Goal: Task Accomplishment & Management: Use online tool/utility

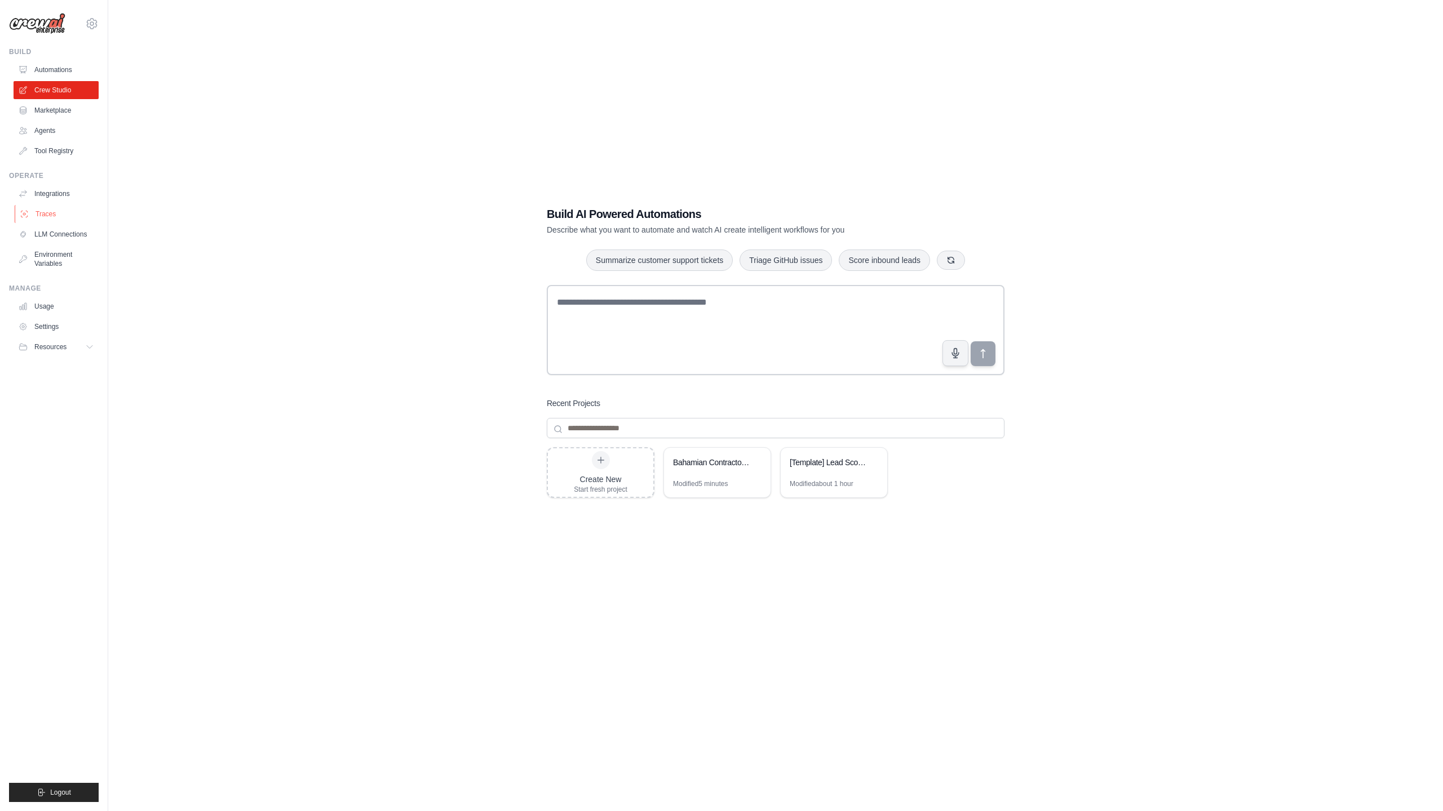
click at [61, 216] on link "Traces" at bounding box center [57, 214] width 85 height 18
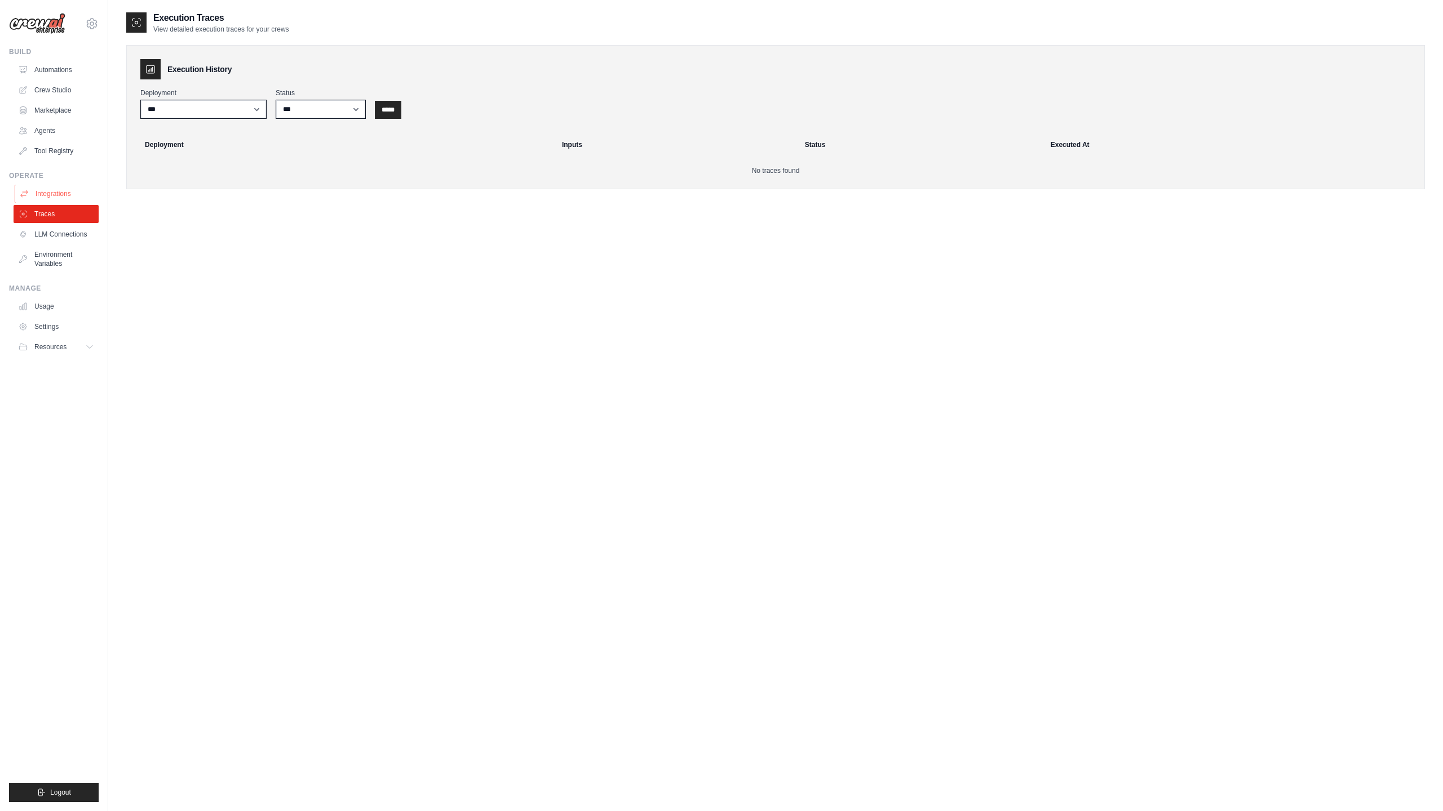
click at [72, 191] on link "Integrations" at bounding box center [57, 194] width 85 height 18
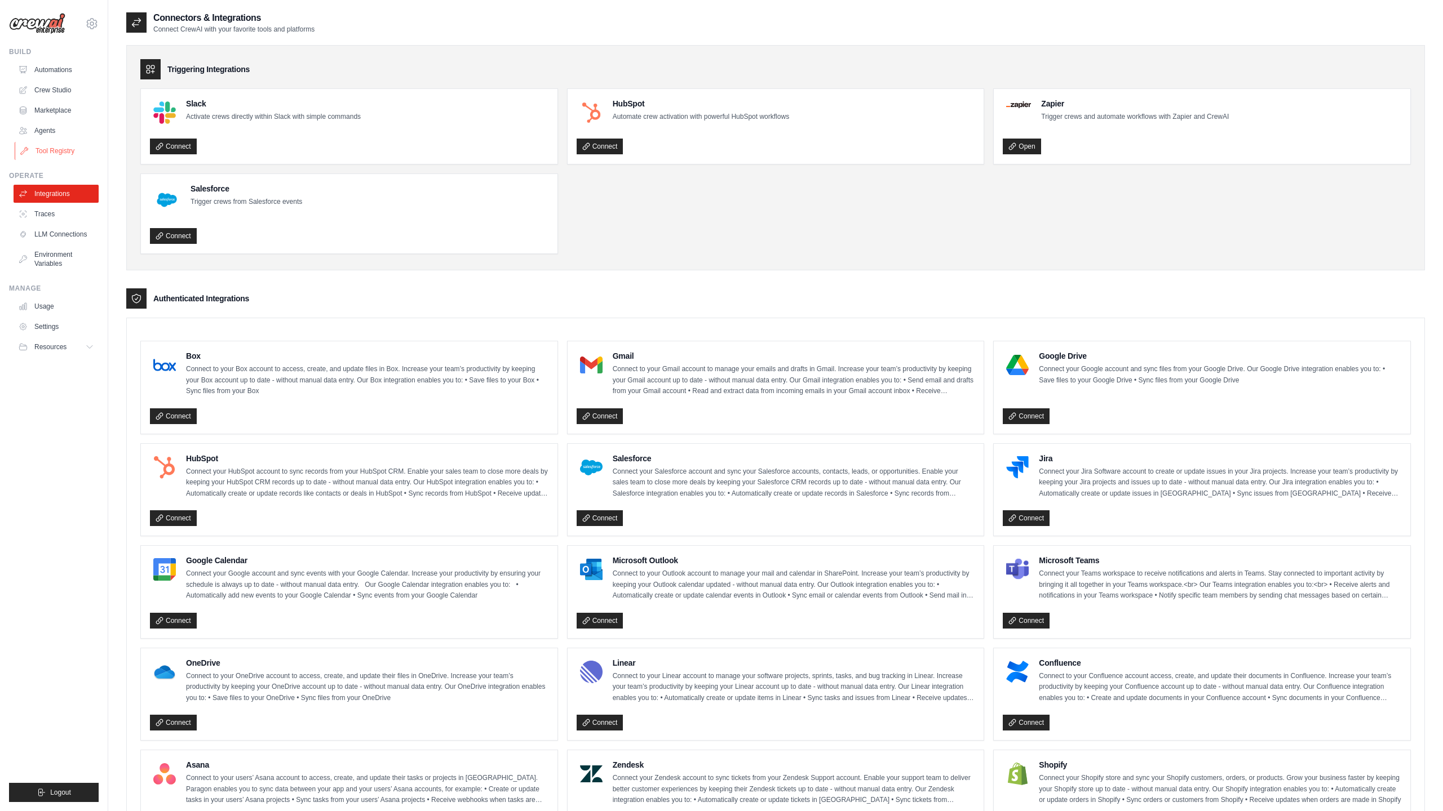
click at [60, 152] on link "Tool Registry" at bounding box center [57, 151] width 85 height 18
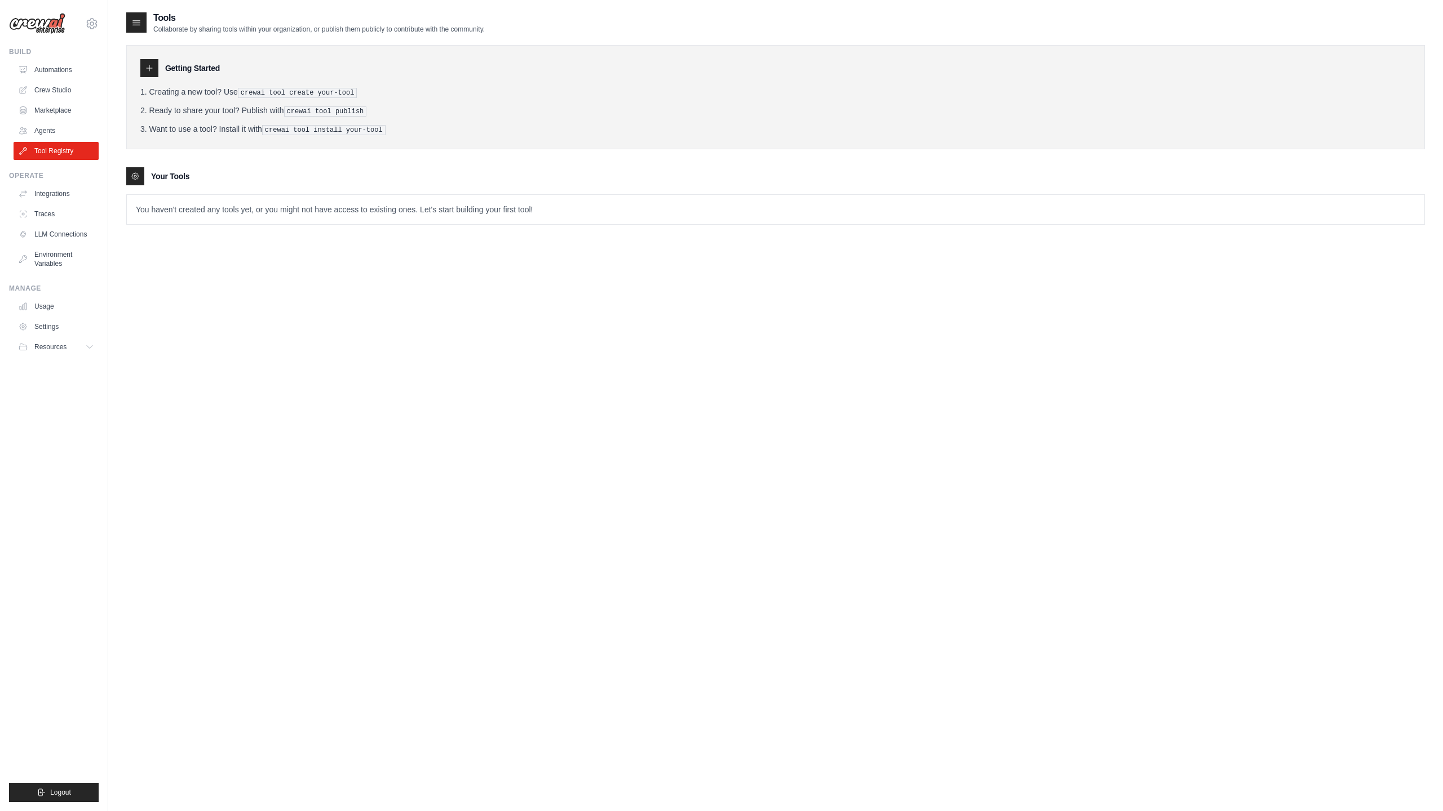
click at [197, 214] on p "You haven't created any tools yet, or you might not have access to existing one…" at bounding box center [775, 209] width 1297 height 29
click at [247, 89] on pre "crewai tool create your-tool" at bounding box center [297, 93] width 119 height 10
click at [163, 72] on div "Getting Started" at bounding box center [775, 68] width 1270 height 18
click at [91, 346] on icon at bounding box center [90, 347] width 9 height 9
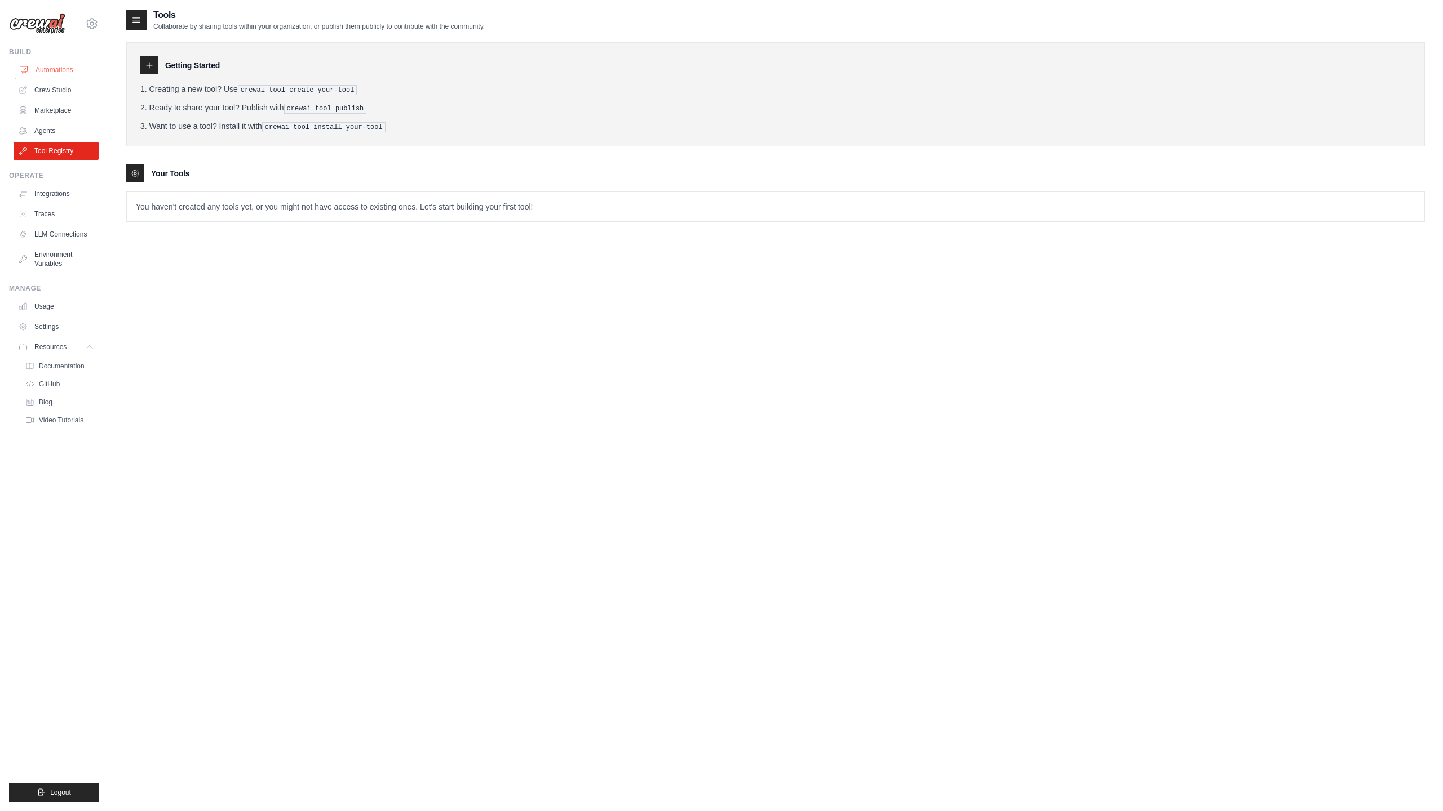
click at [48, 70] on link "Automations" at bounding box center [57, 70] width 85 height 18
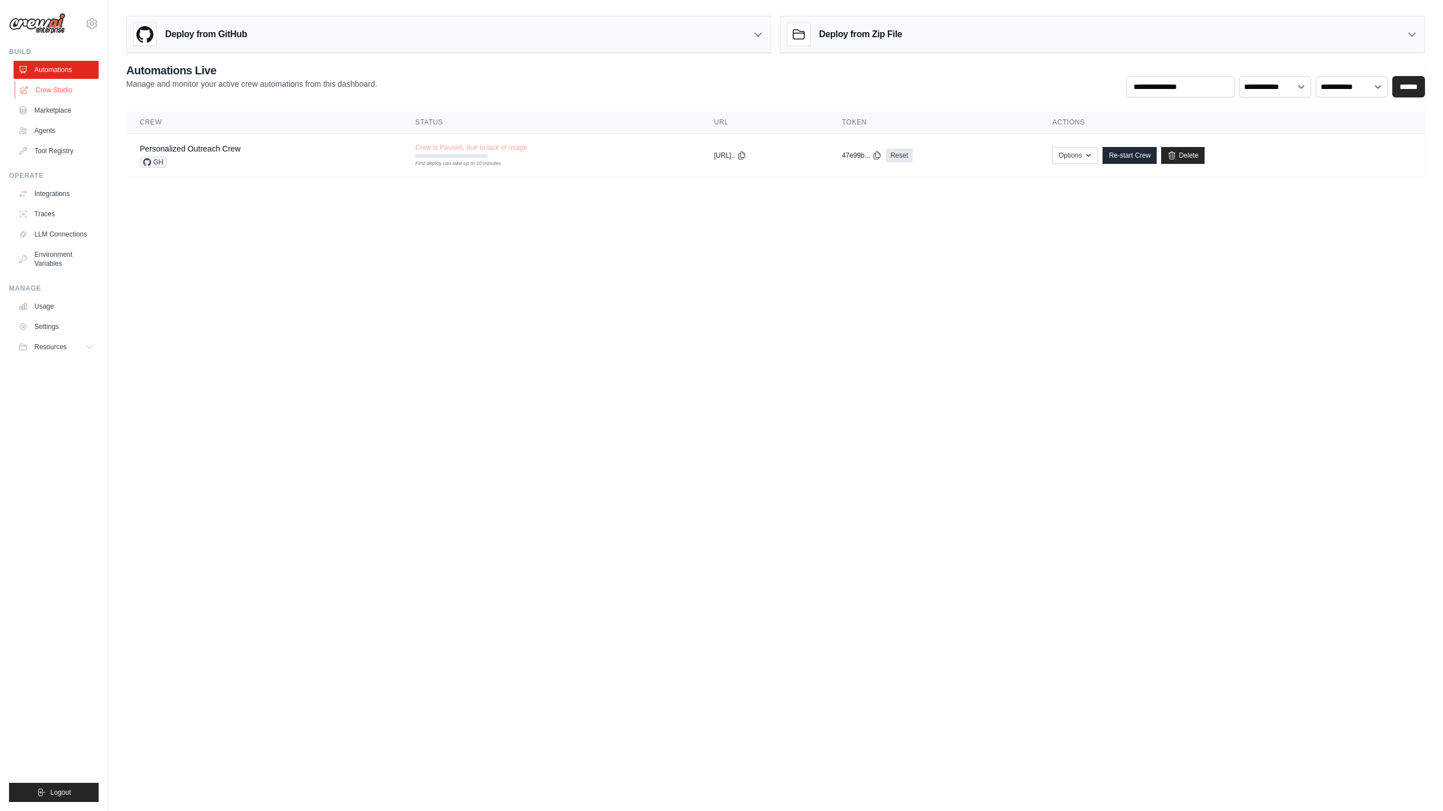
click at [47, 92] on link "Crew Studio" at bounding box center [57, 90] width 85 height 18
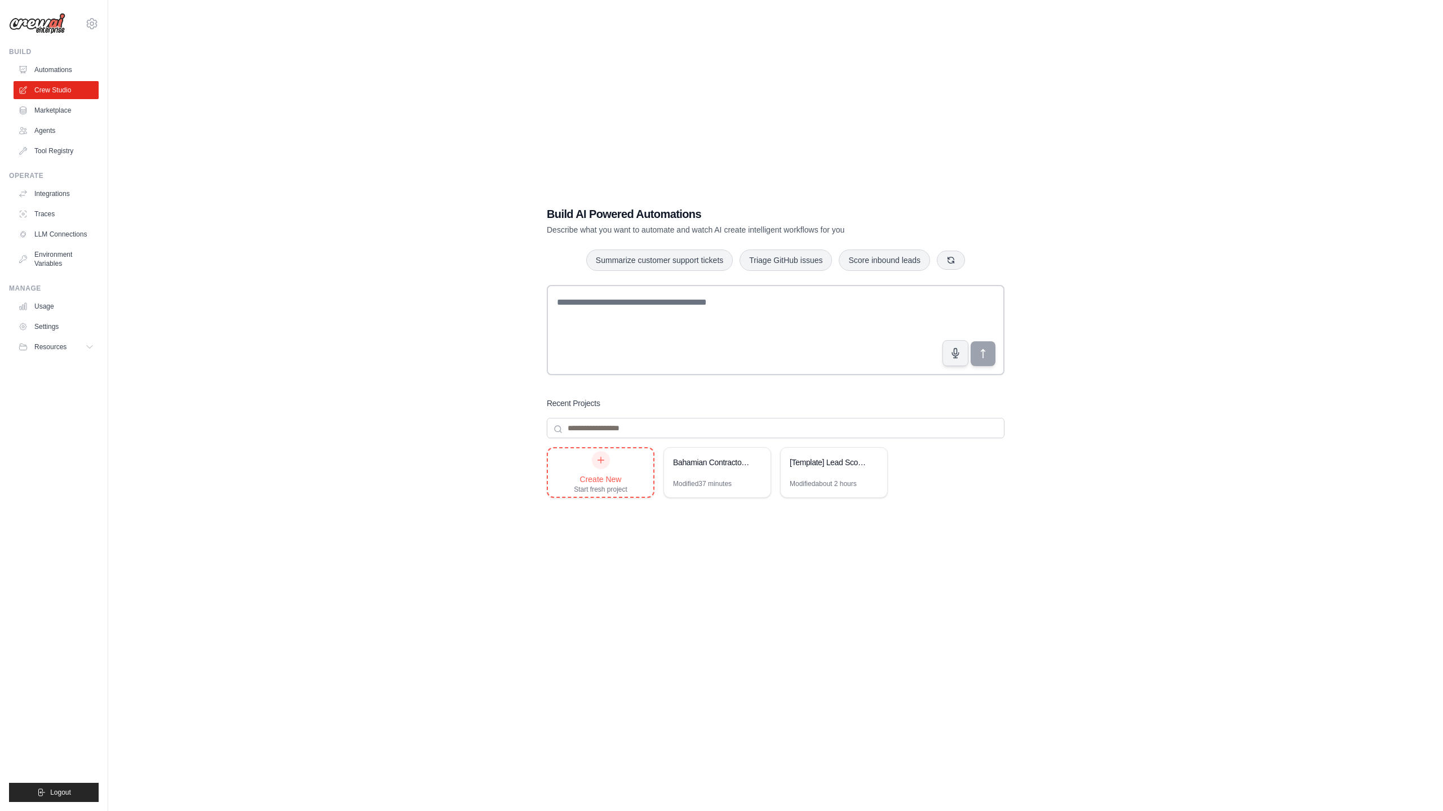
click at [598, 470] on div "Create New Start fresh project" at bounding box center [601, 472] width 54 height 43
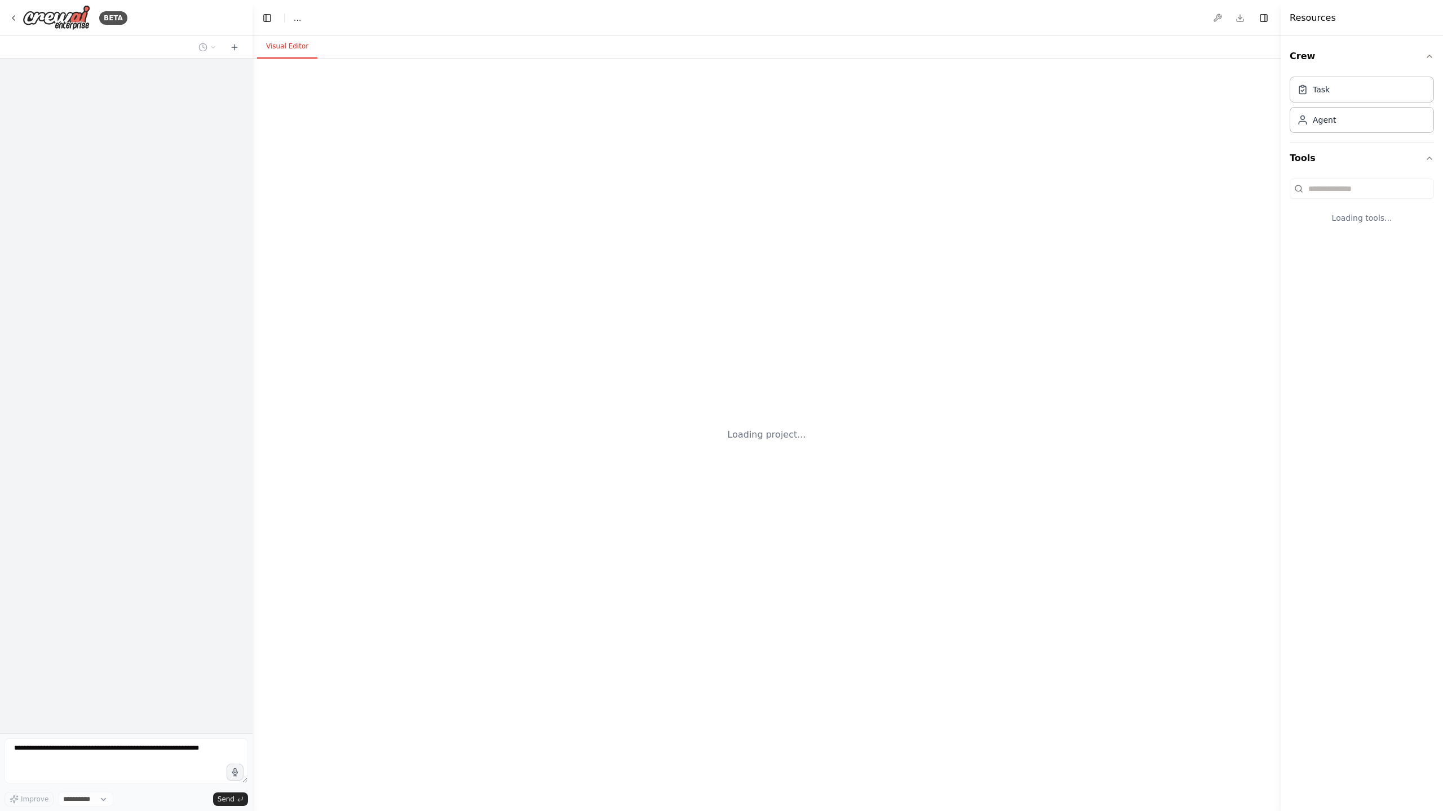
select select "****"
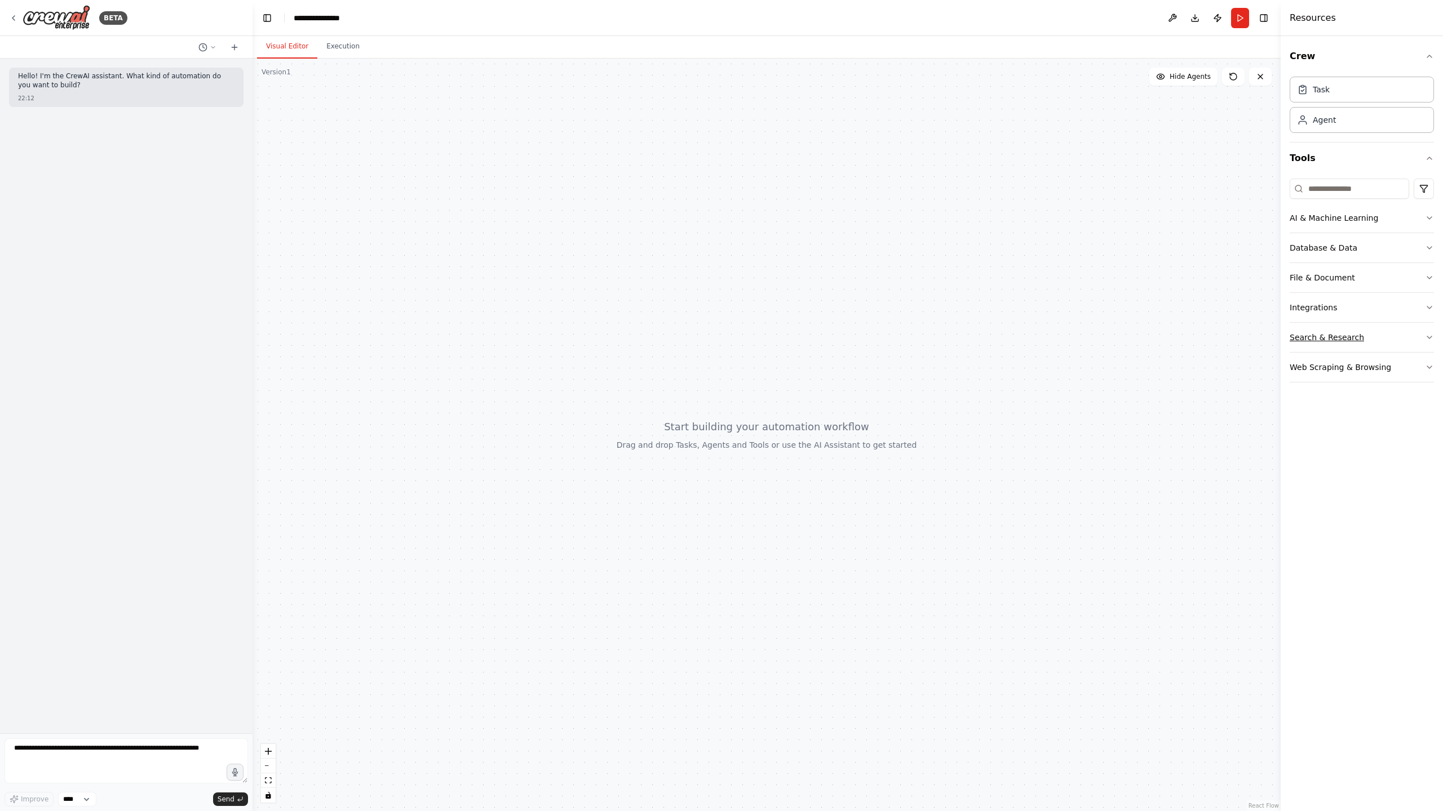
click at [1399, 341] on button "Search & Research" at bounding box center [1361, 337] width 144 height 29
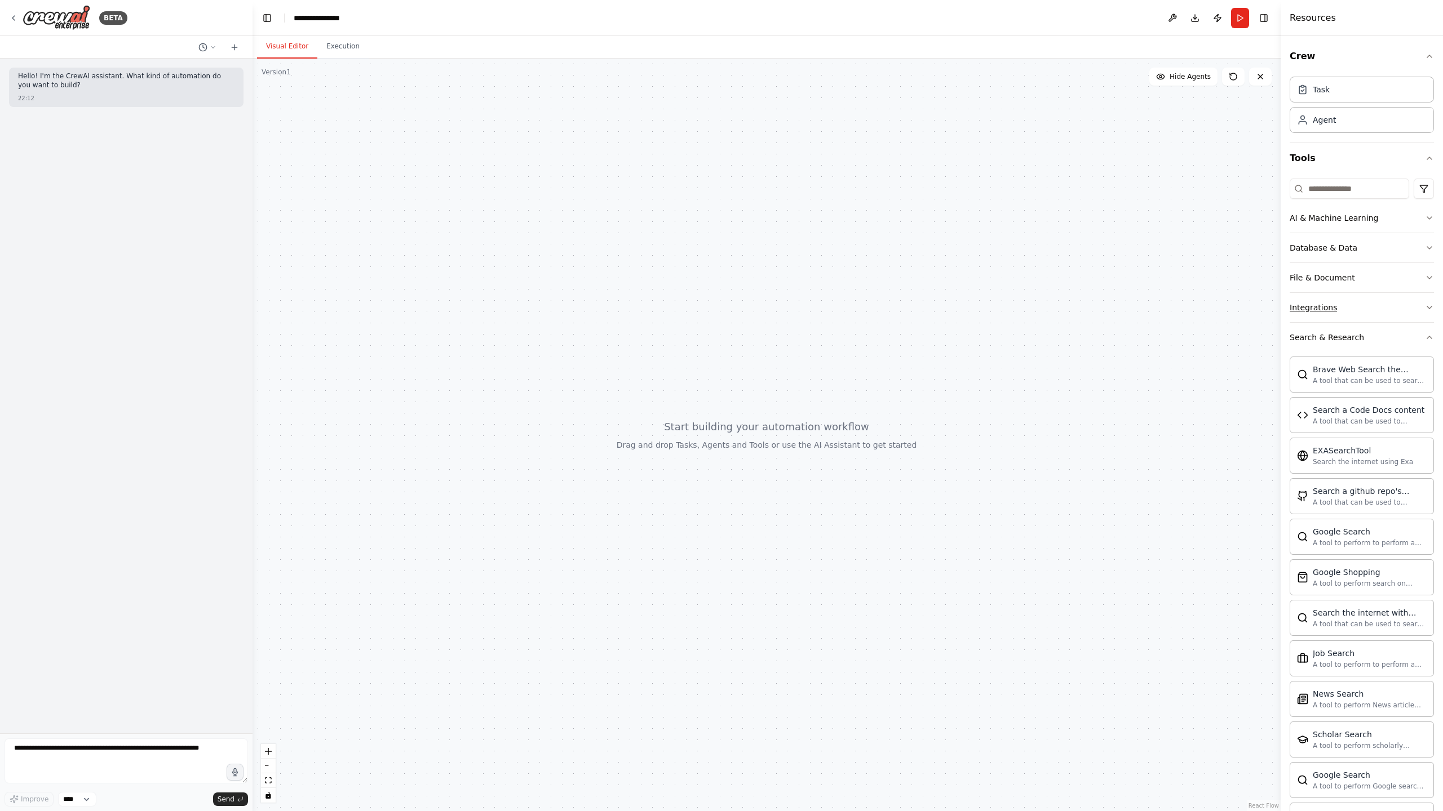
click at [1402, 305] on button "Integrations" at bounding box center [1361, 307] width 144 height 29
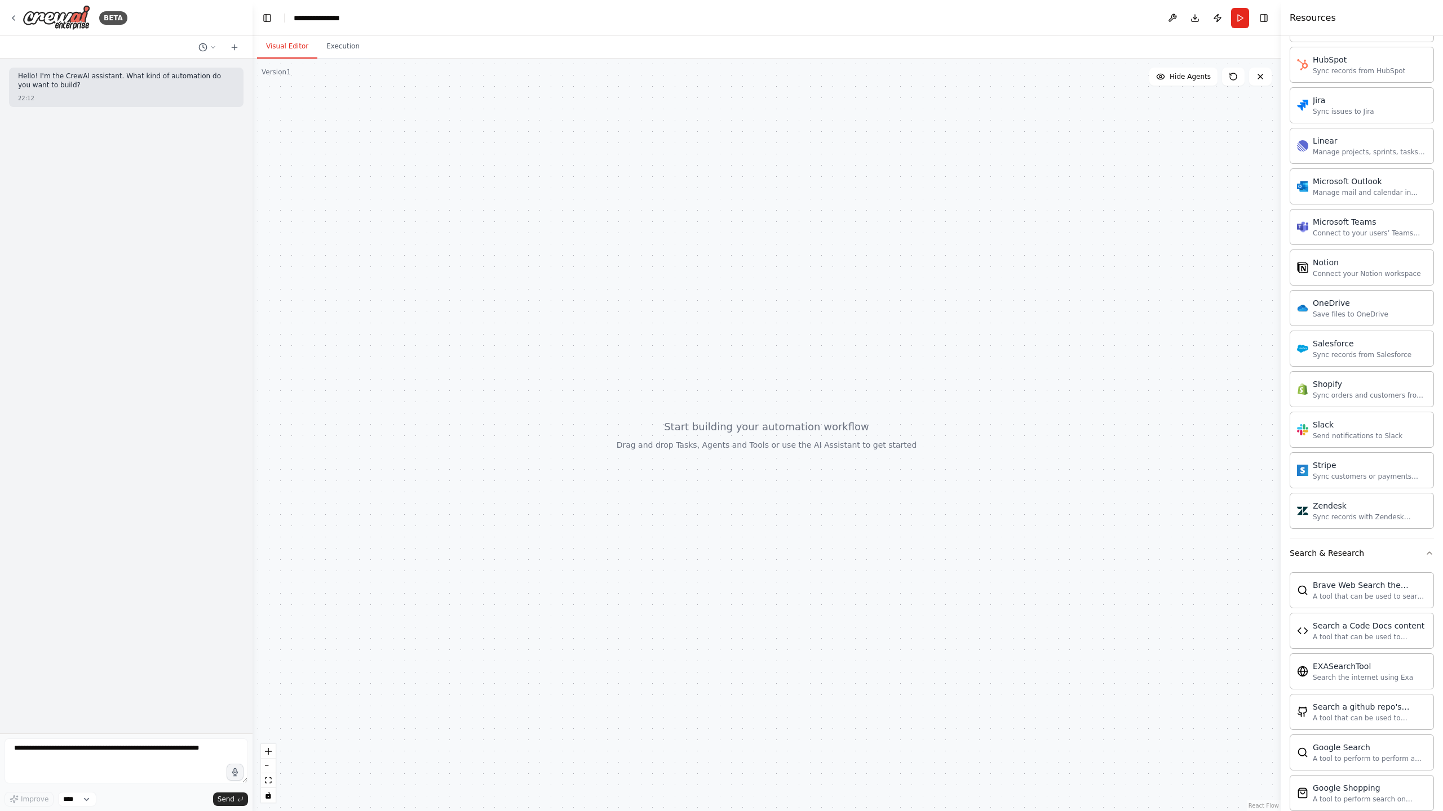
scroll to position [646, 0]
click at [13, 17] on icon at bounding box center [13, 18] width 2 height 5
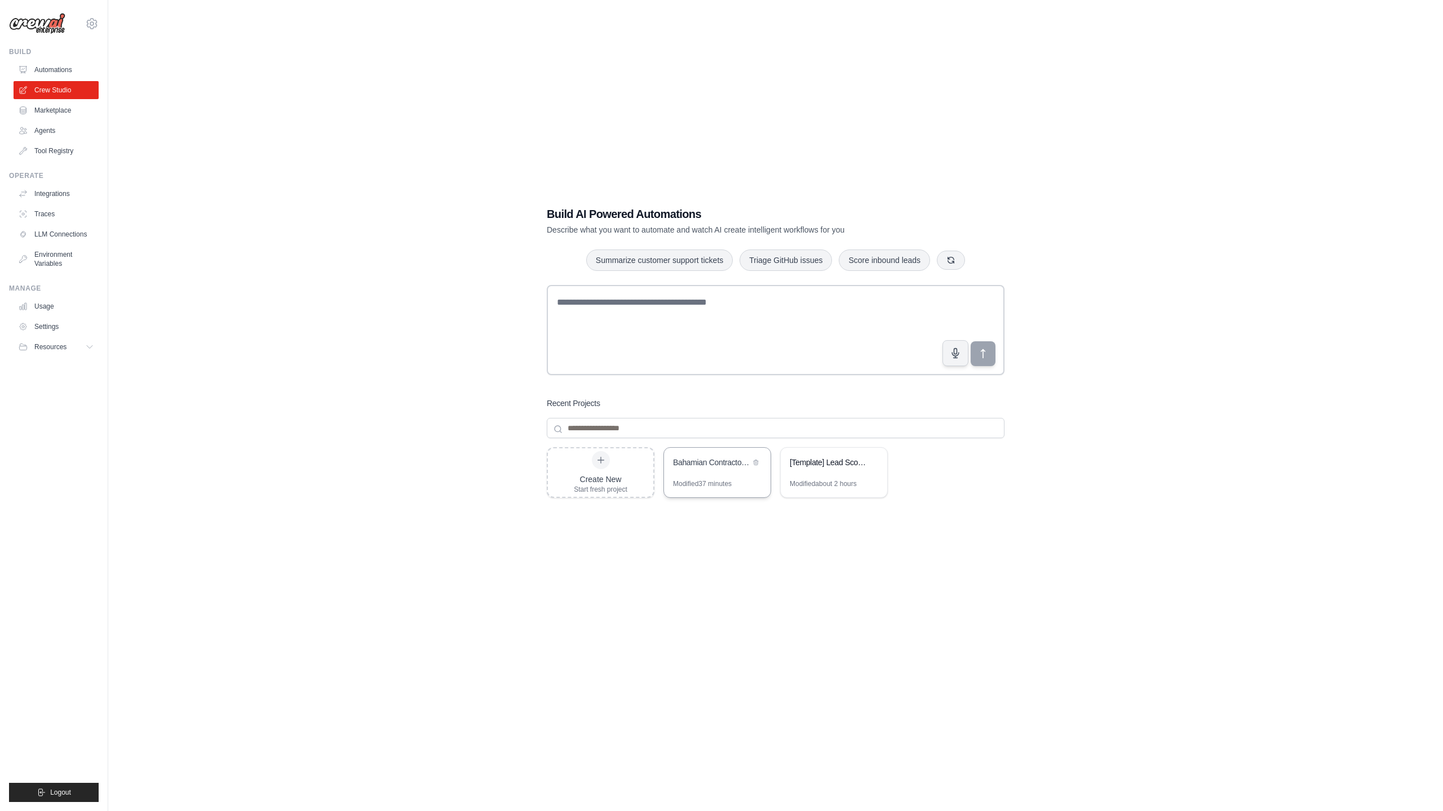
click at [722, 464] on div "Bahamian Contractors Directory - Automated Lead Generation System" at bounding box center [711, 462] width 77 height 11
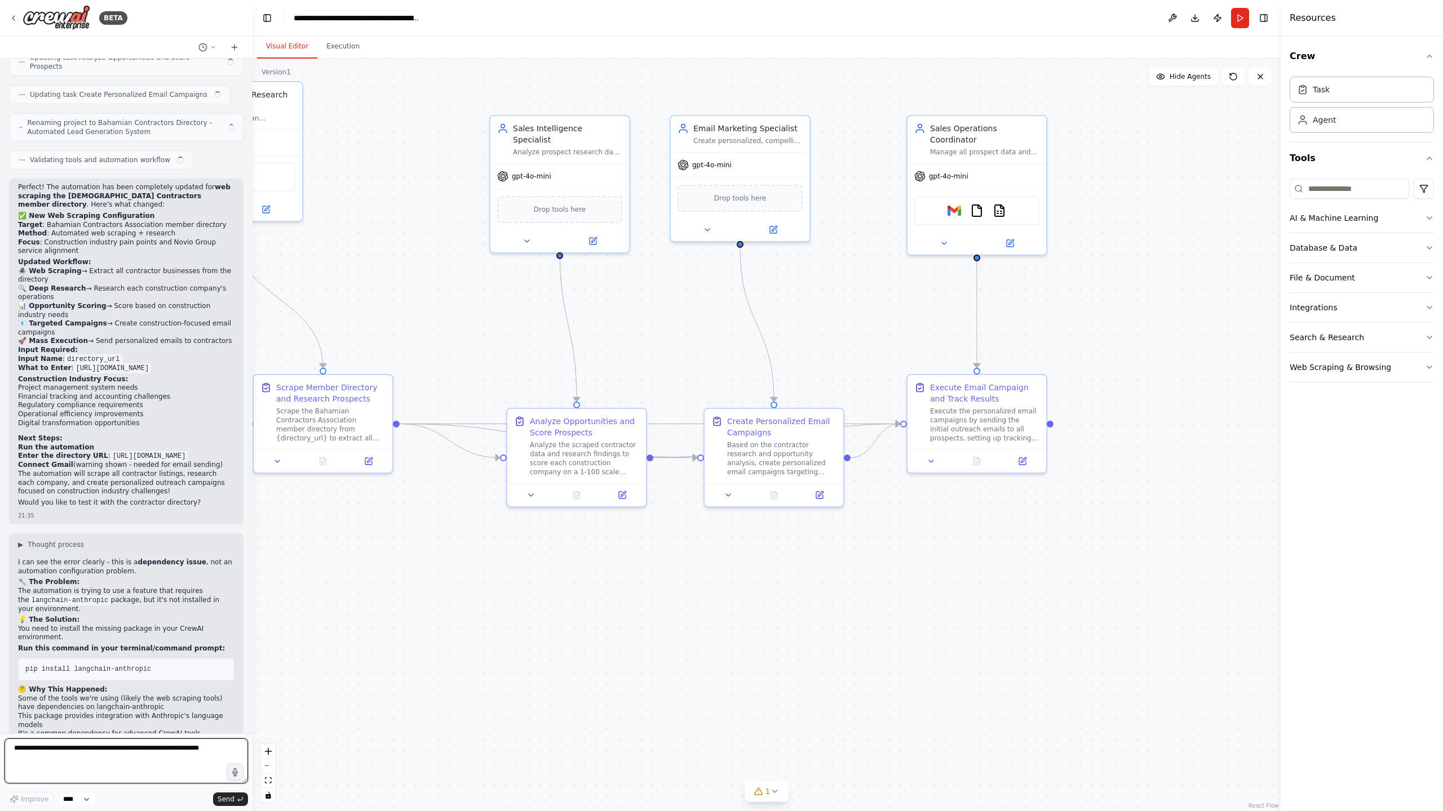
click at [42, 747] on textarea at bounding box center [126, 761] width 243 height 45
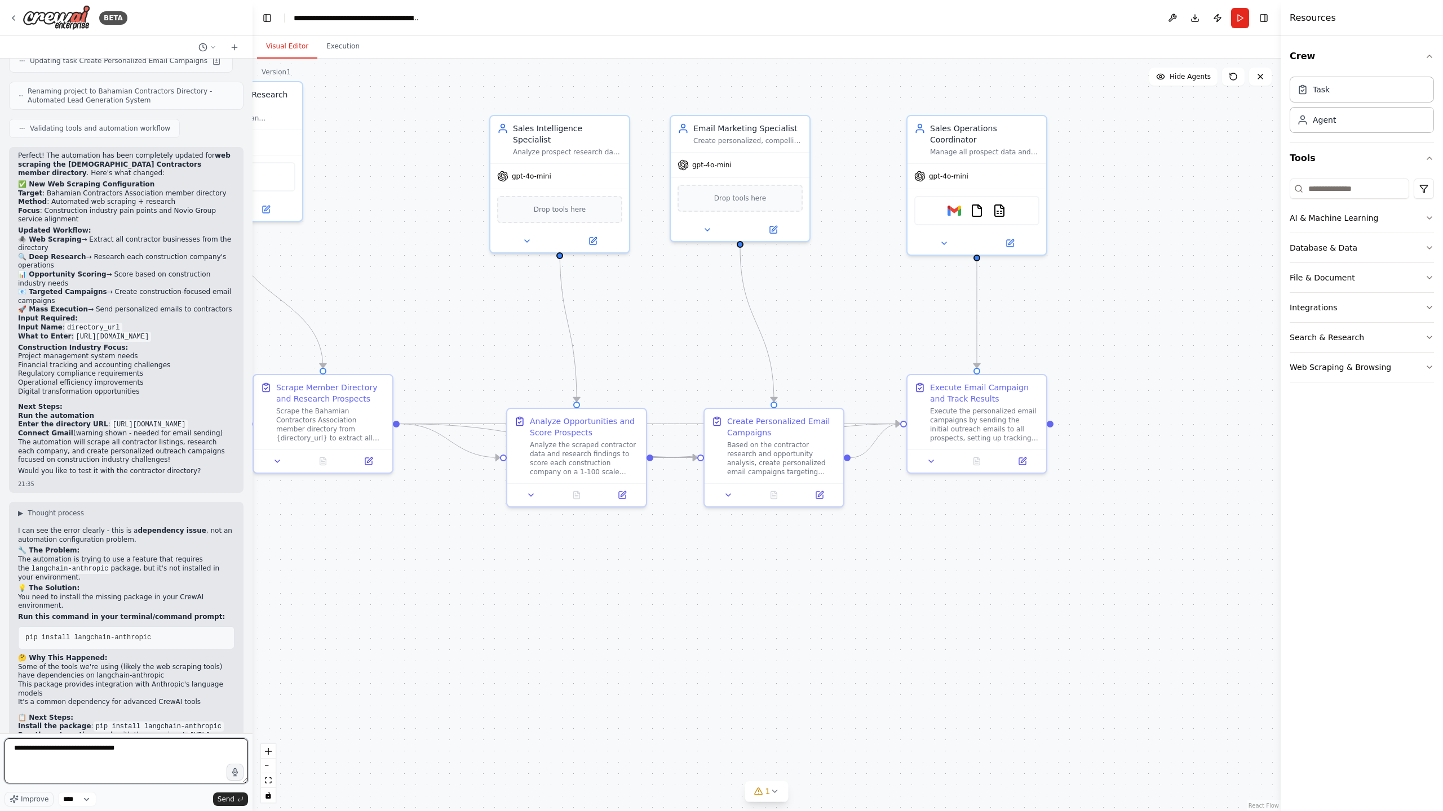
type textarea "**********"
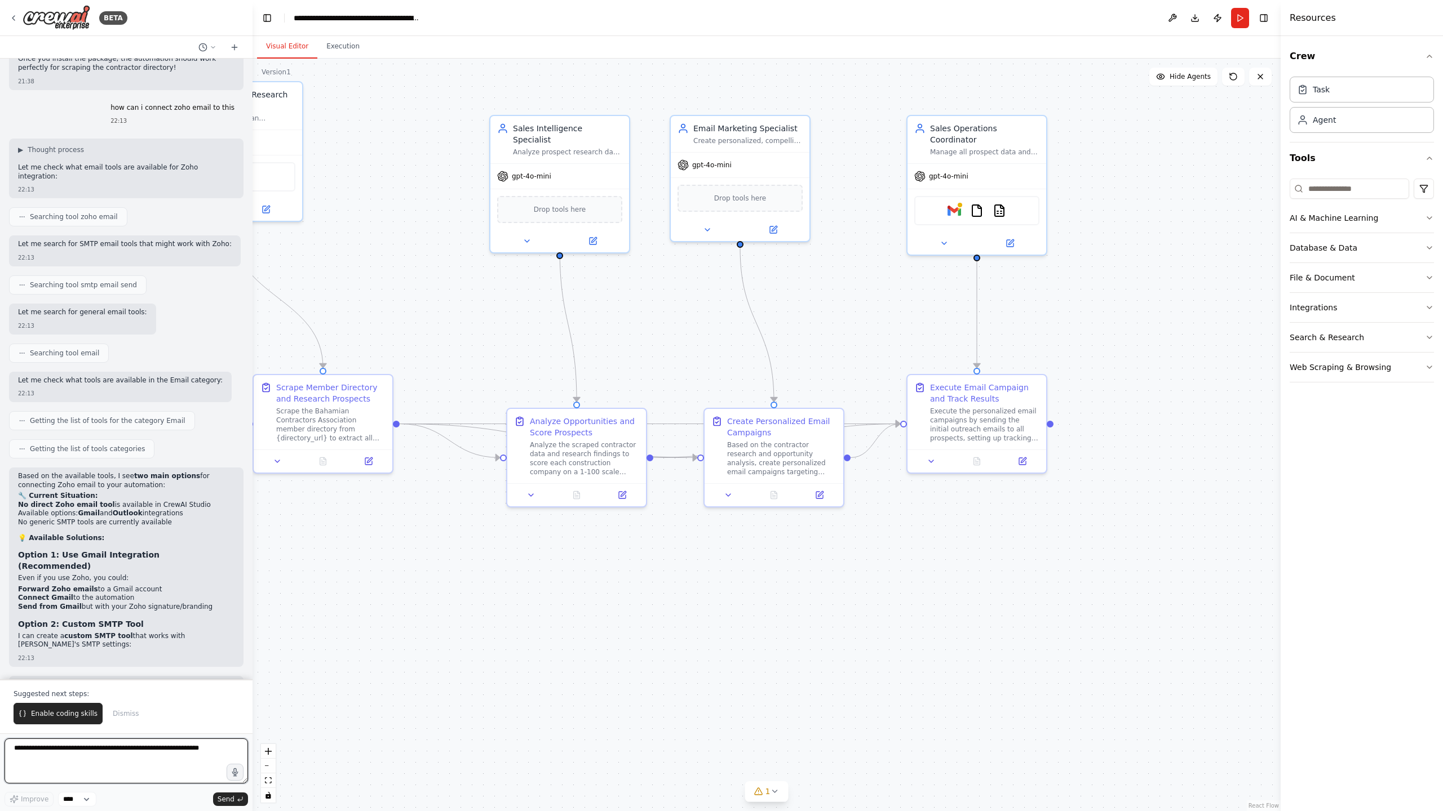
scroll to position [6423, 0]
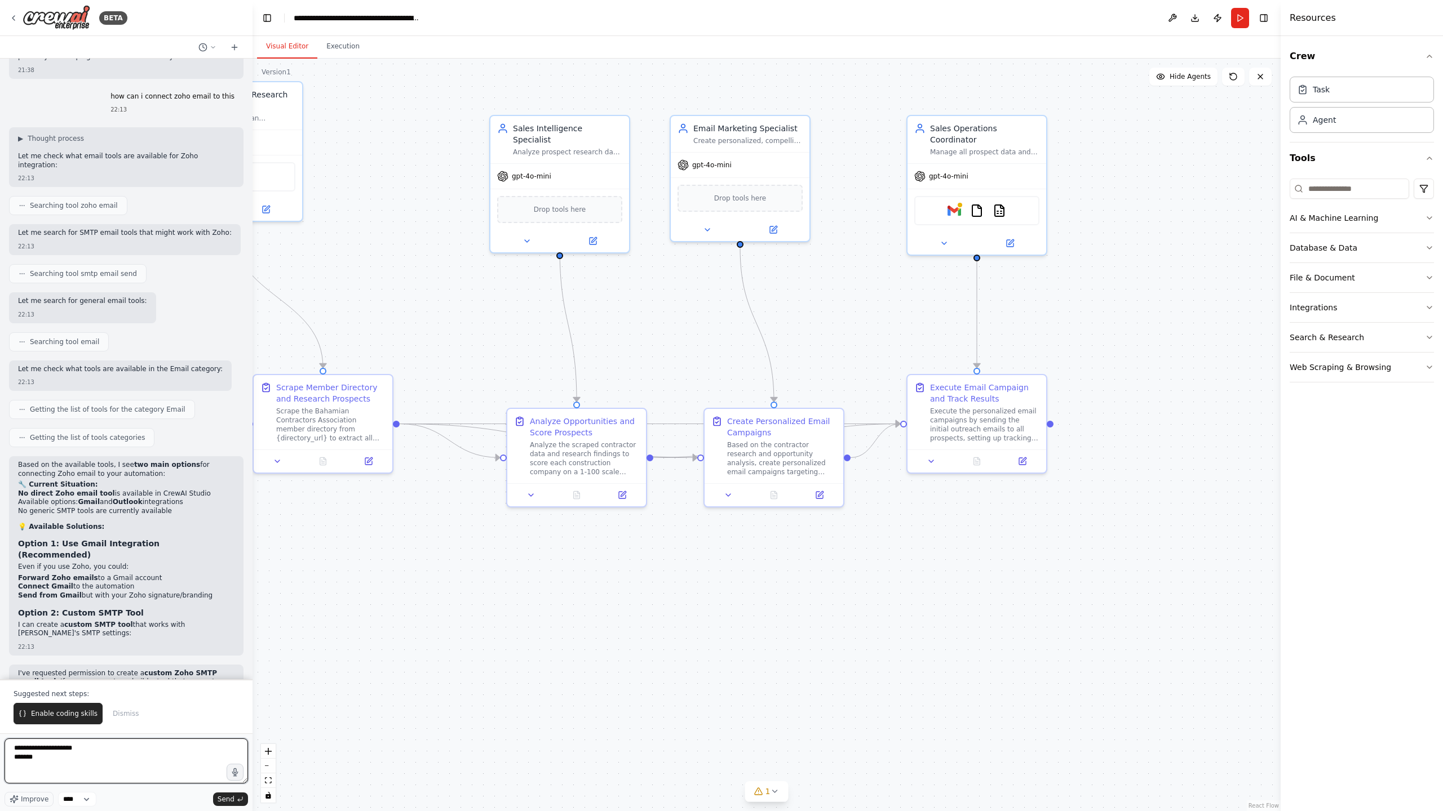
type textarea "**********"
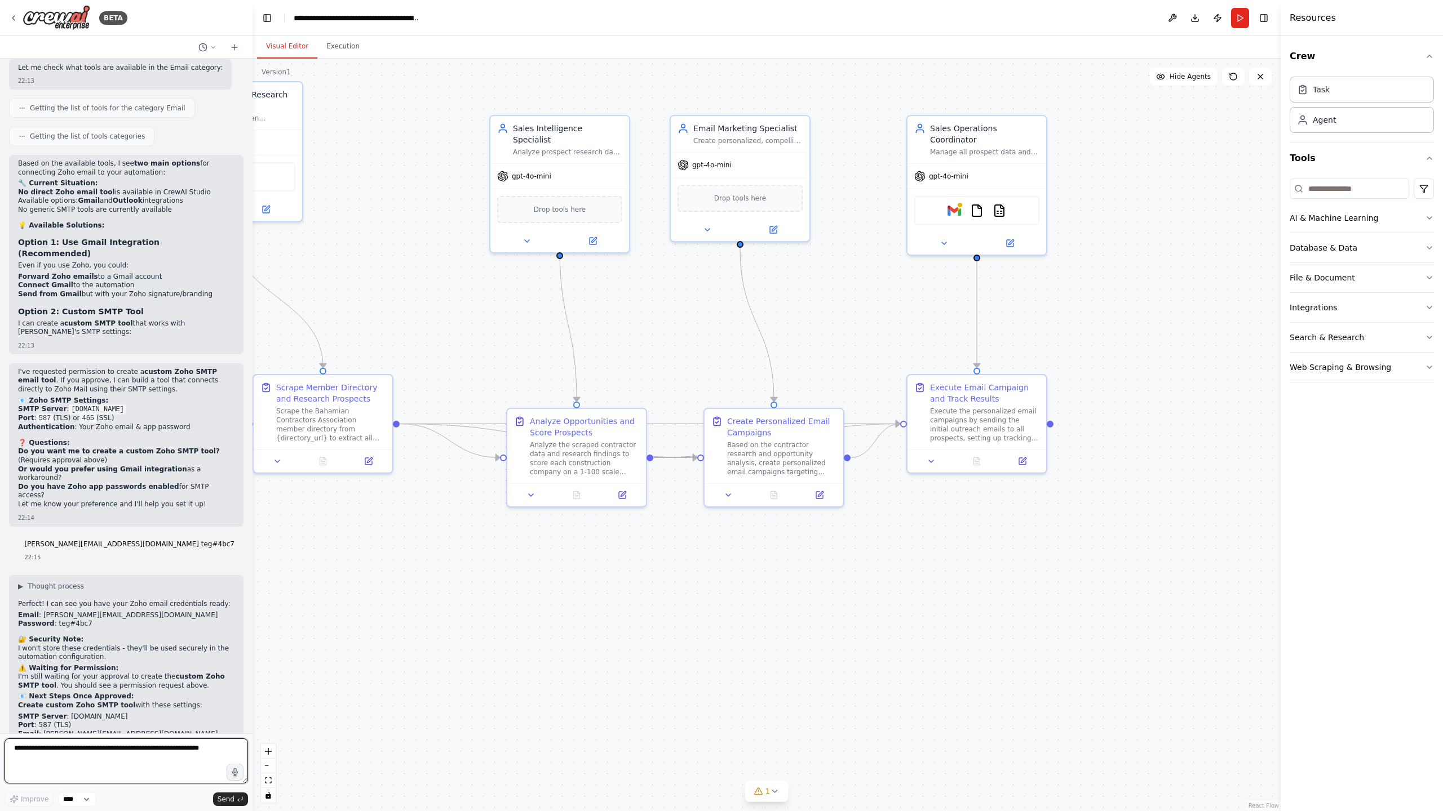
scroll to position [6733, 0]
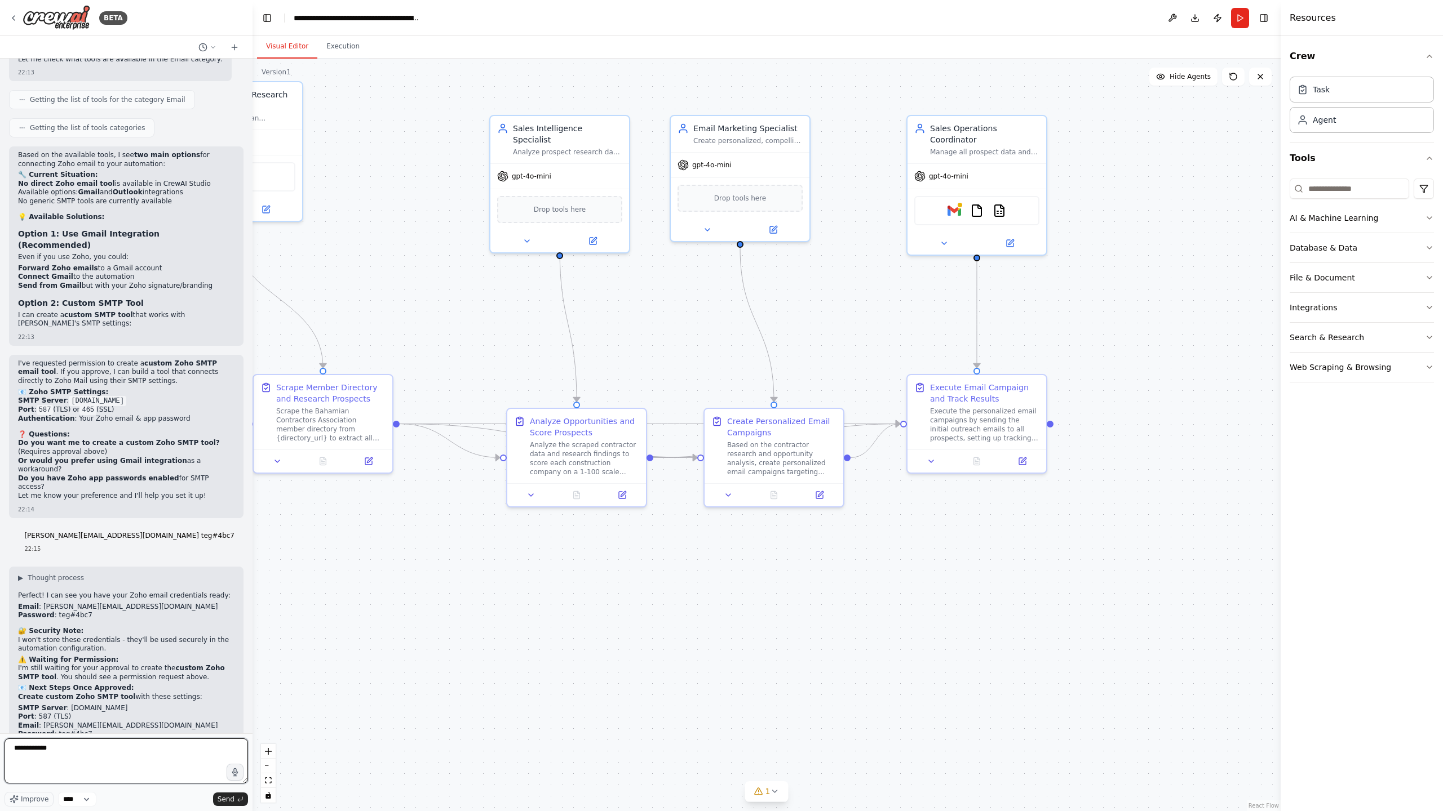
type textarea "**********"
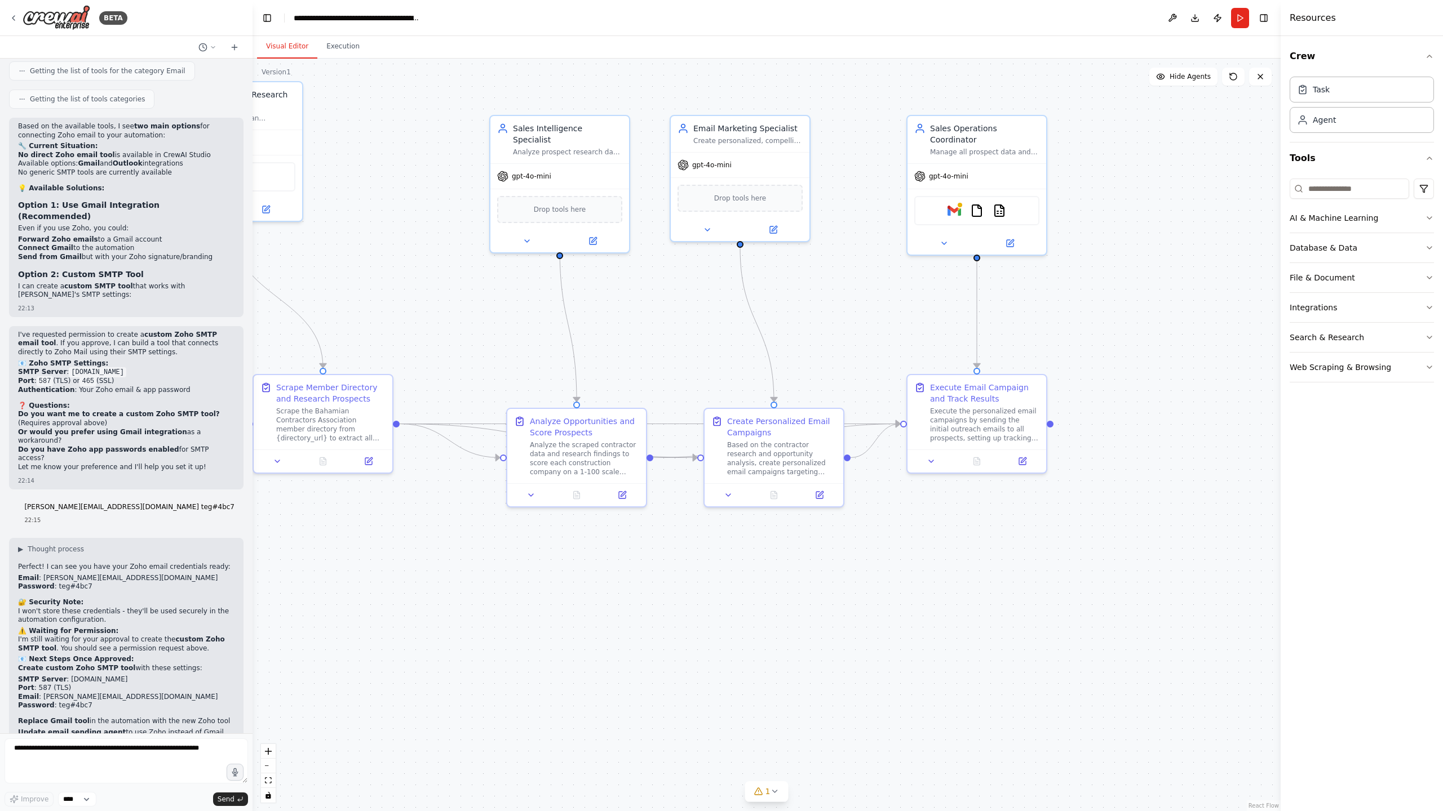
scroll to position [6802, 0]
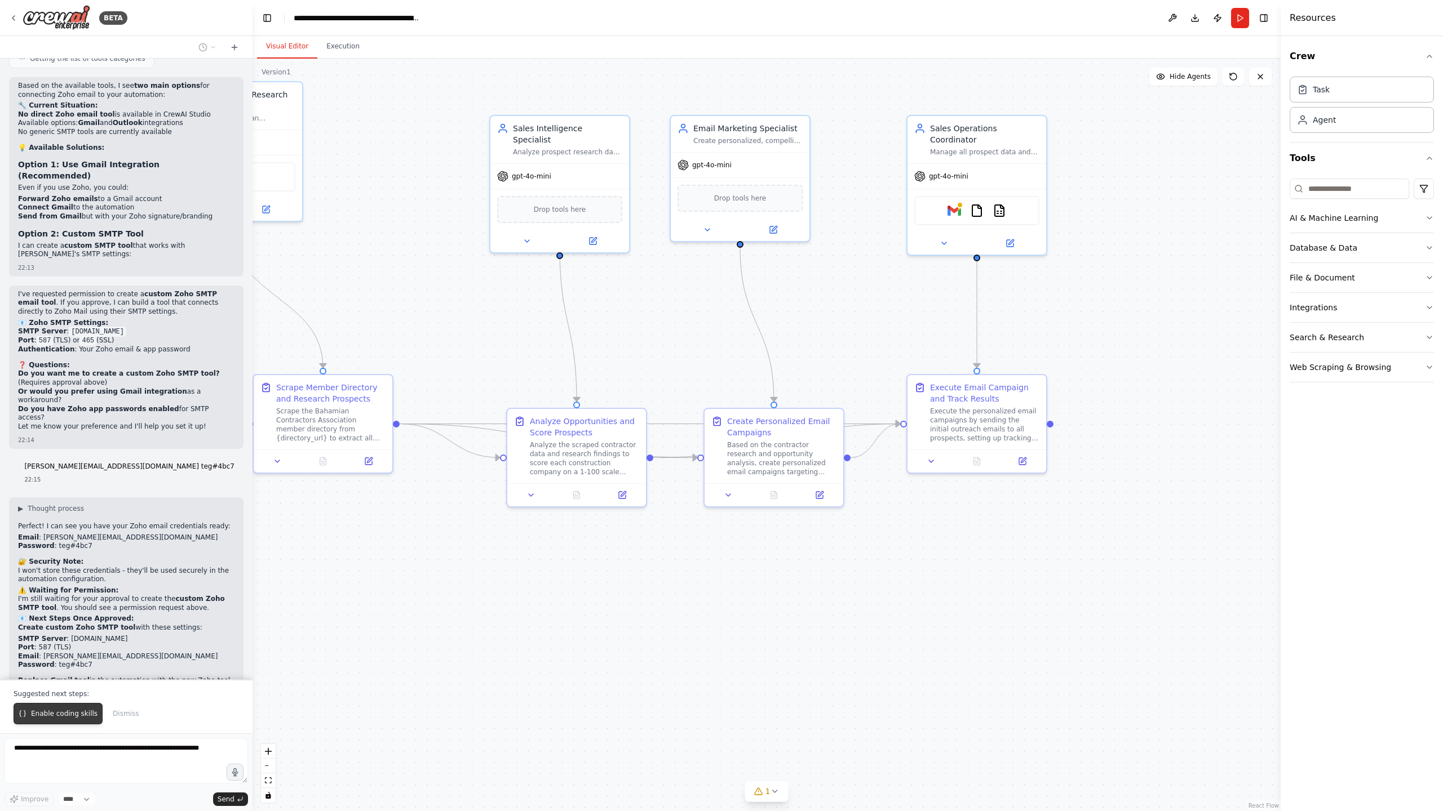
click at [63, 716] on span "Enable coding skills" at bounding box center [64, 713] width 66 height 9
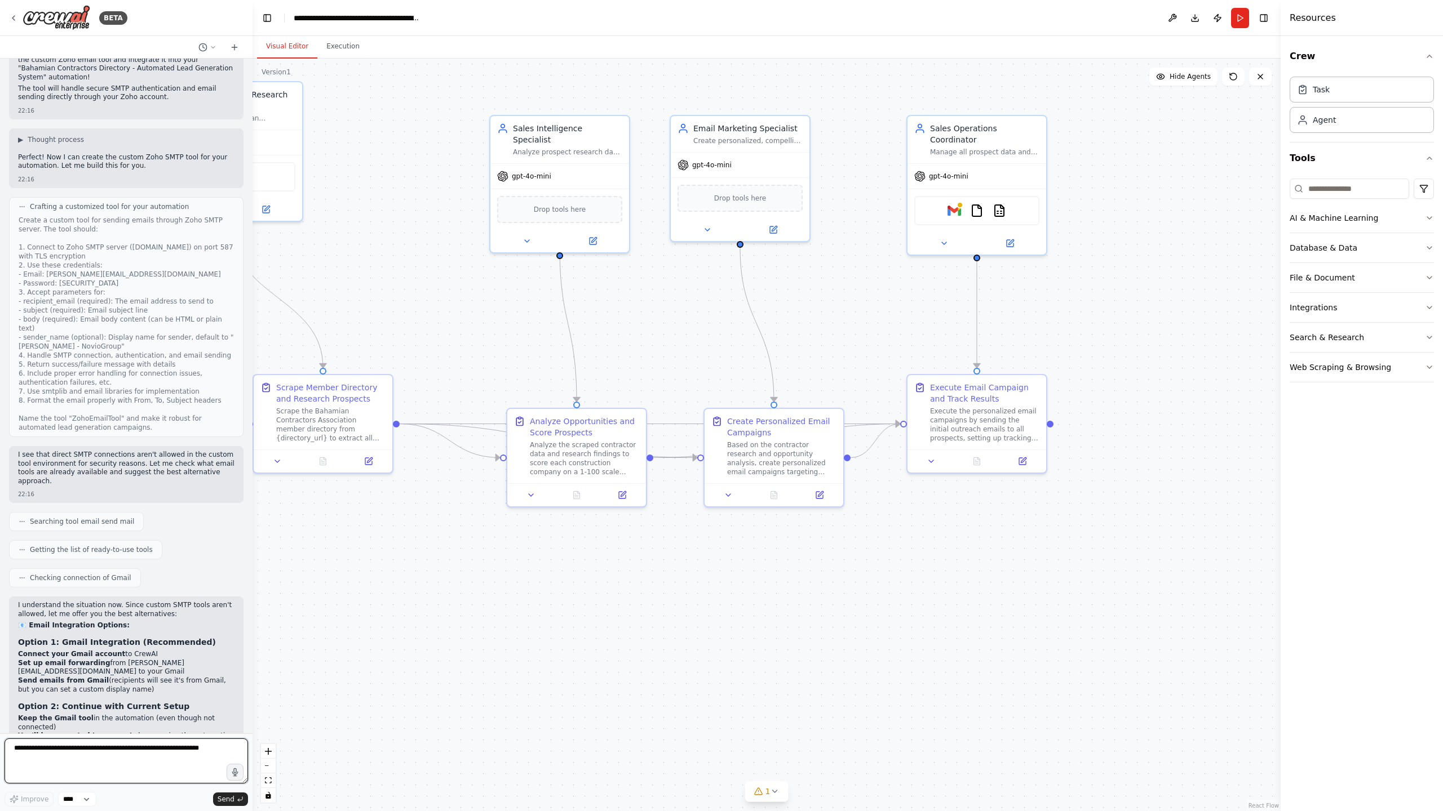
scroll to position [7745, 0]
